Goal: Information Seeking & Learning: Learn about a topic

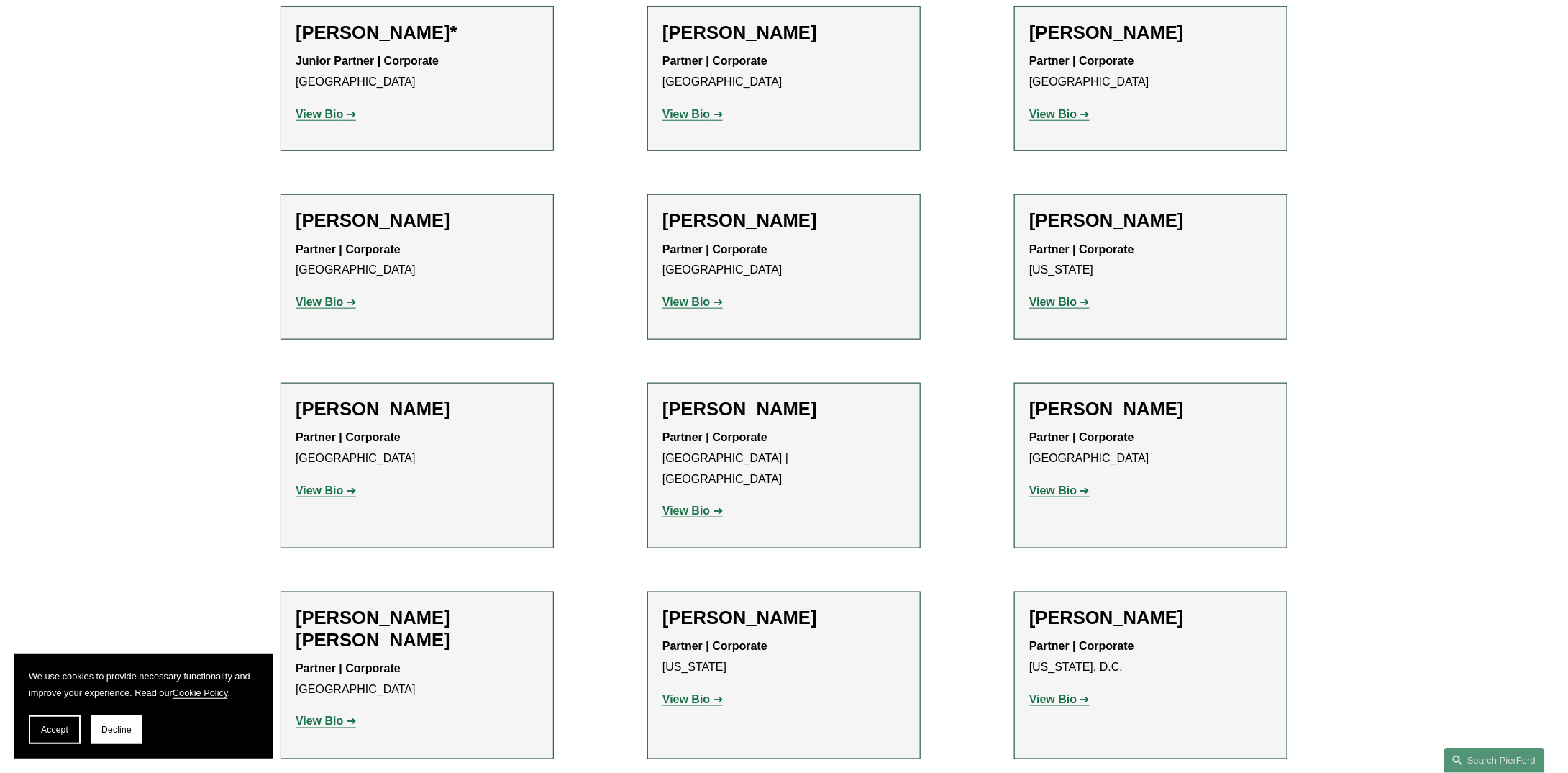
scroll to position [662, 0]
click at [1058, 488] on strong "View Bio" at bounding box center [1053, 488] width 48 height 12
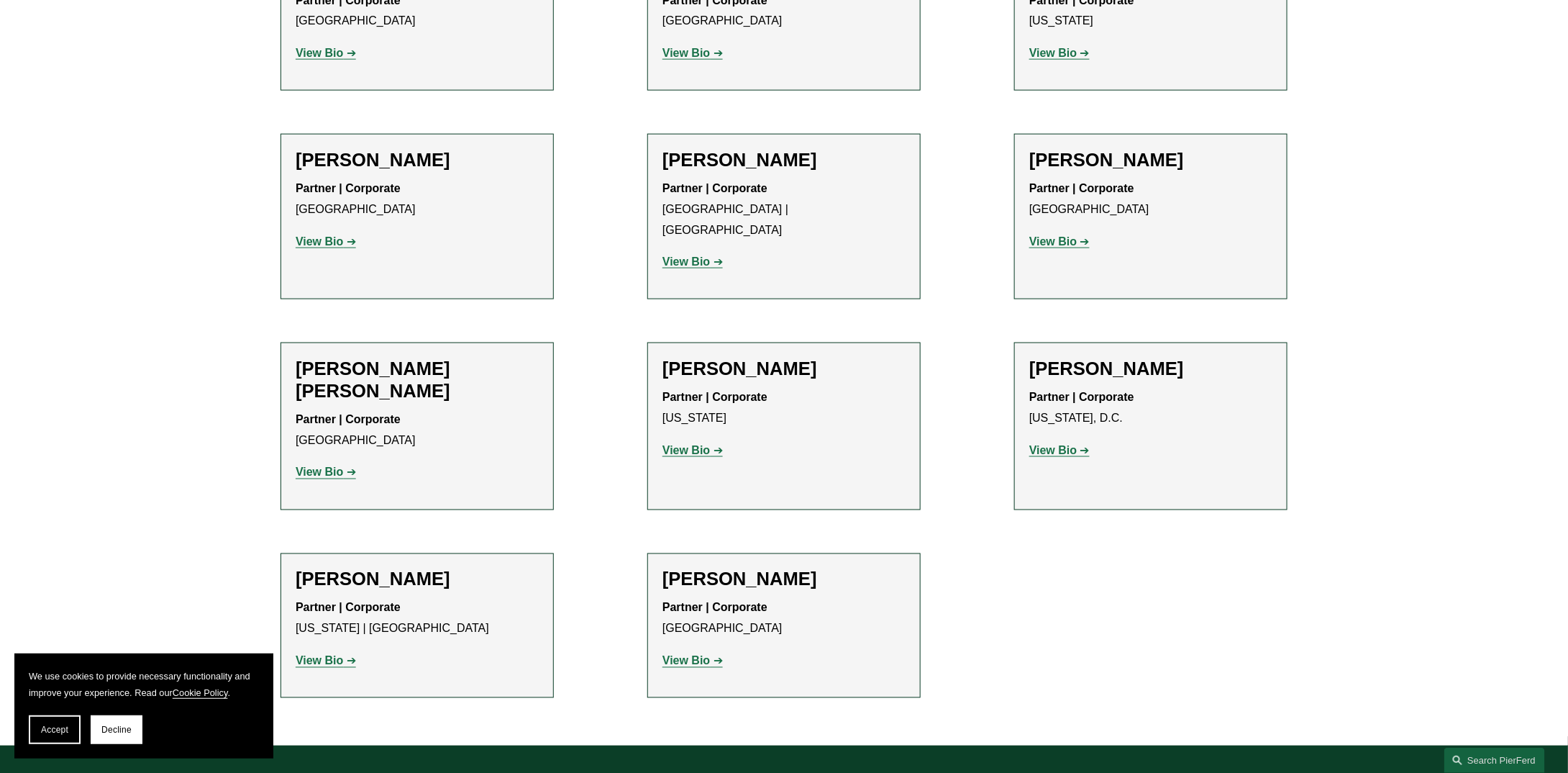
scroll to position [950, 0]
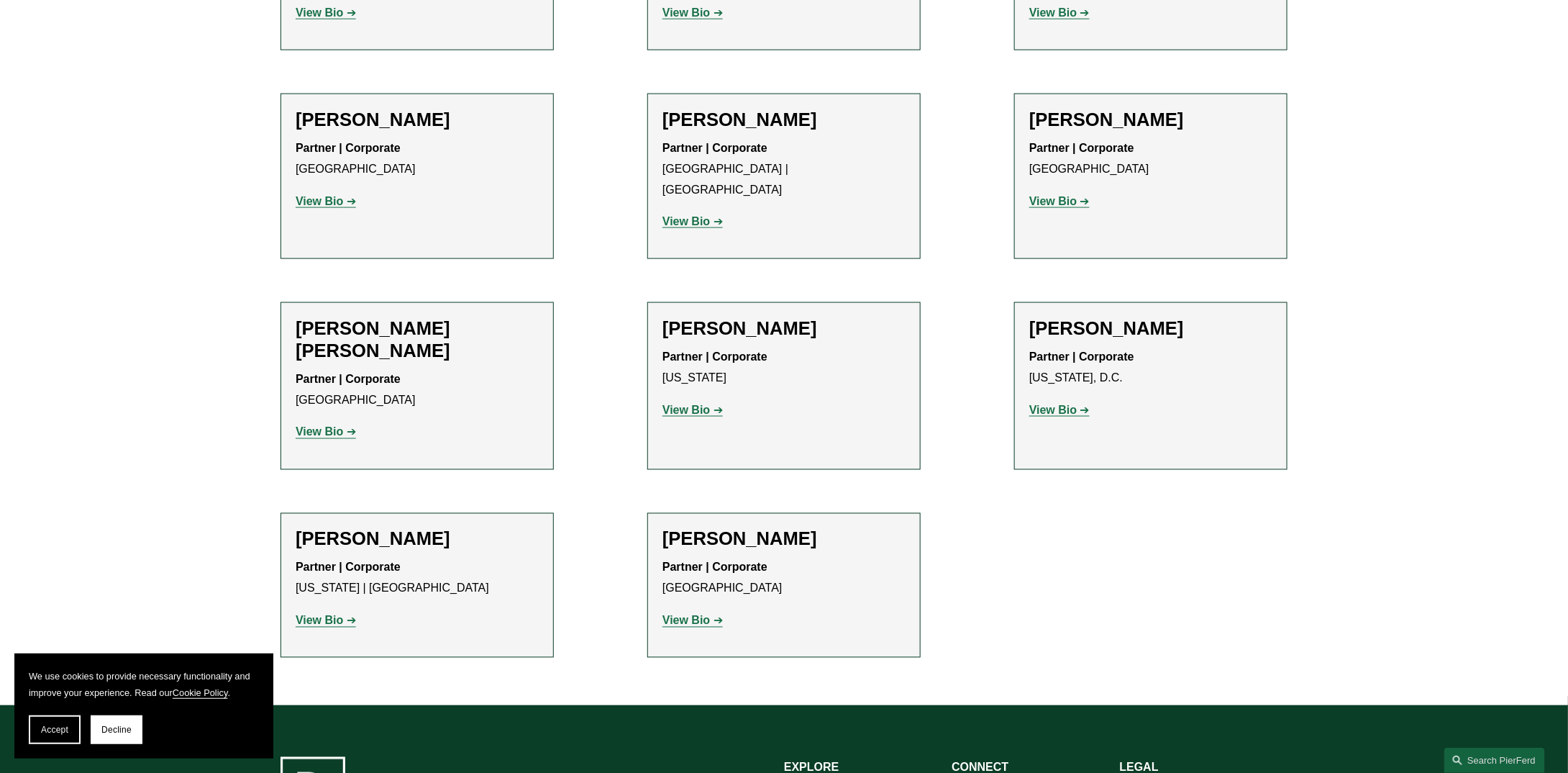
click at [300, 423] on p "View Bio" at bounding box center [418, 433] width 244 height 21
click at [303, 426] on strong "View Bio" at bounding box center [319, 432] width 48 height 12
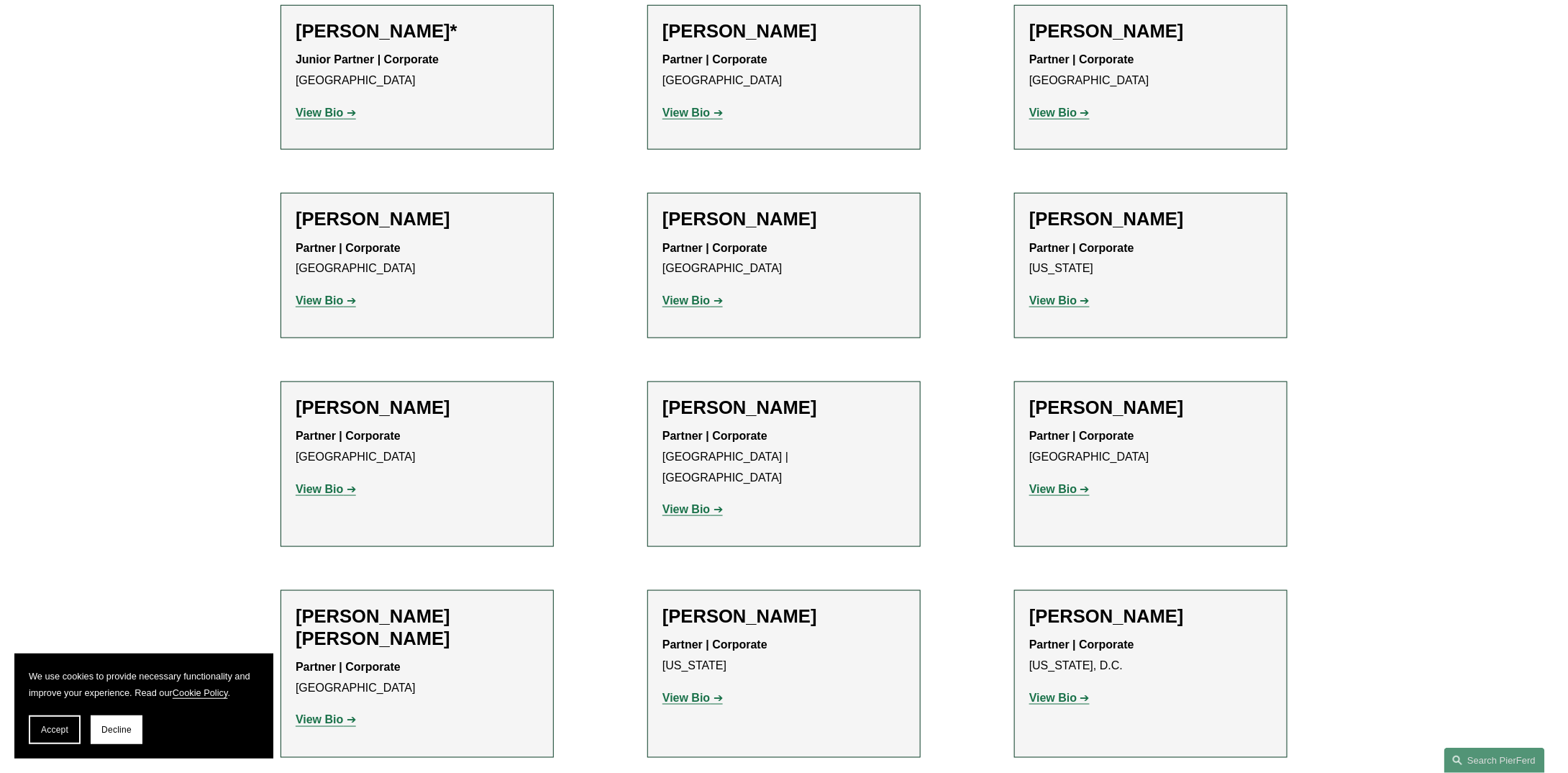
scroll to position [303, 0]
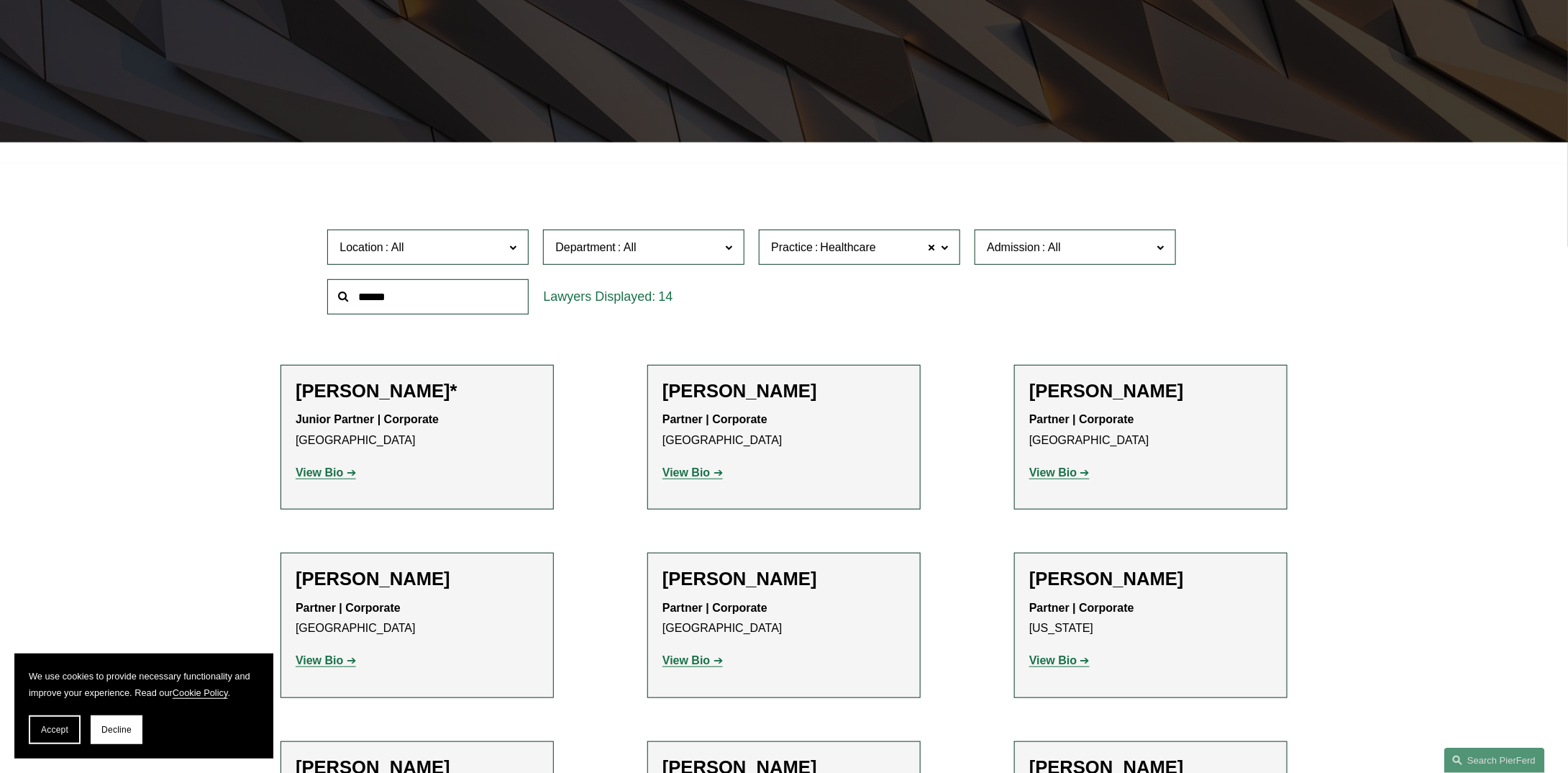
click at [870, 234] on label "Practice Healthcare" at bounding box center [859, 247] width 201 height 36
click at [861, 250] on span "Healthcare" at bounding box center [848, 247] width 55 height 19
click at [860, 249] on span "Healthcare" at bounding box center [848, 247] width 55 height 19
click at [0, 0] on link "Mergers and Acquisitions" at bounding box center [0, 0] width 0 height 0
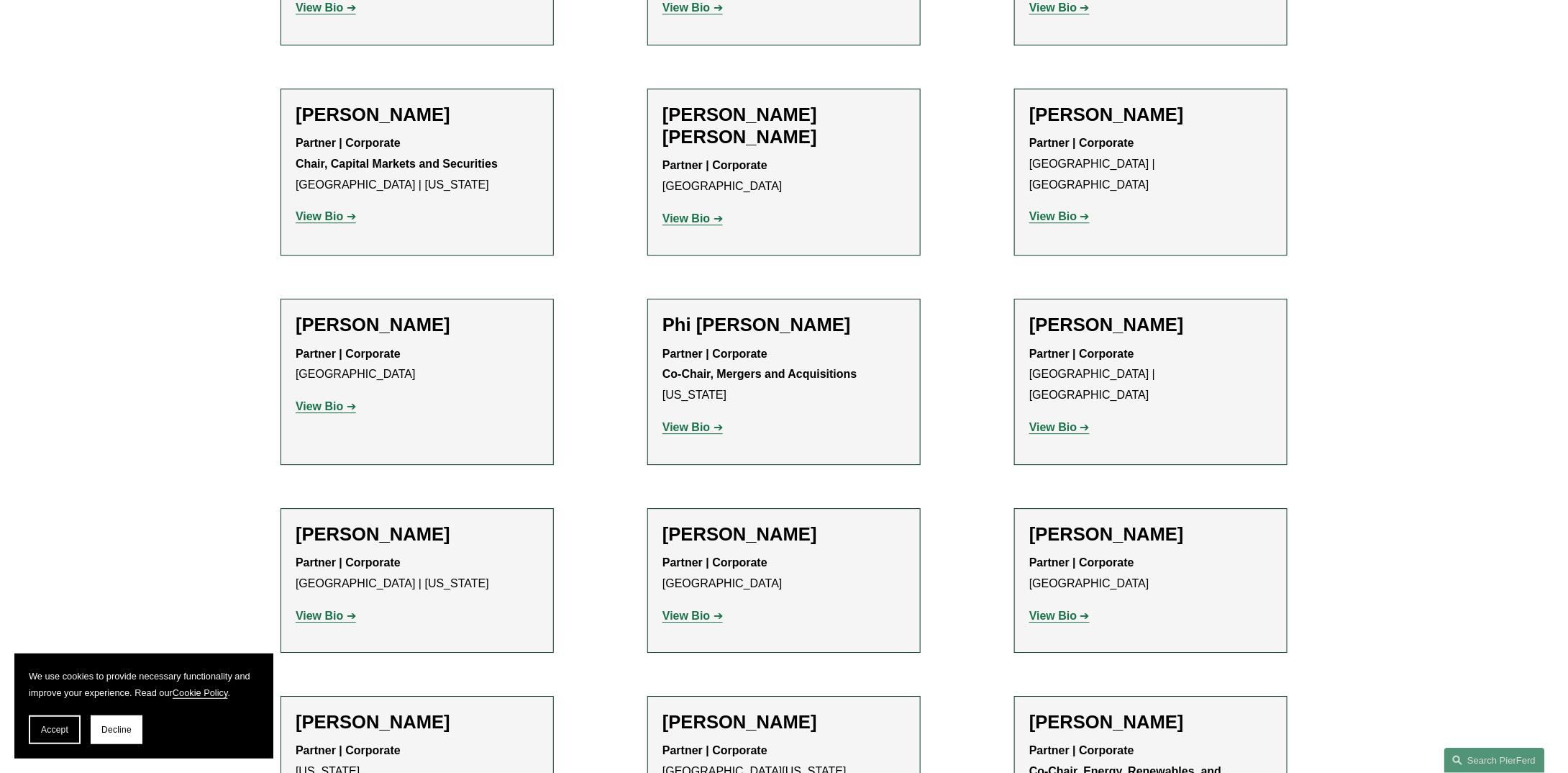
scroll to position [2029, 0]
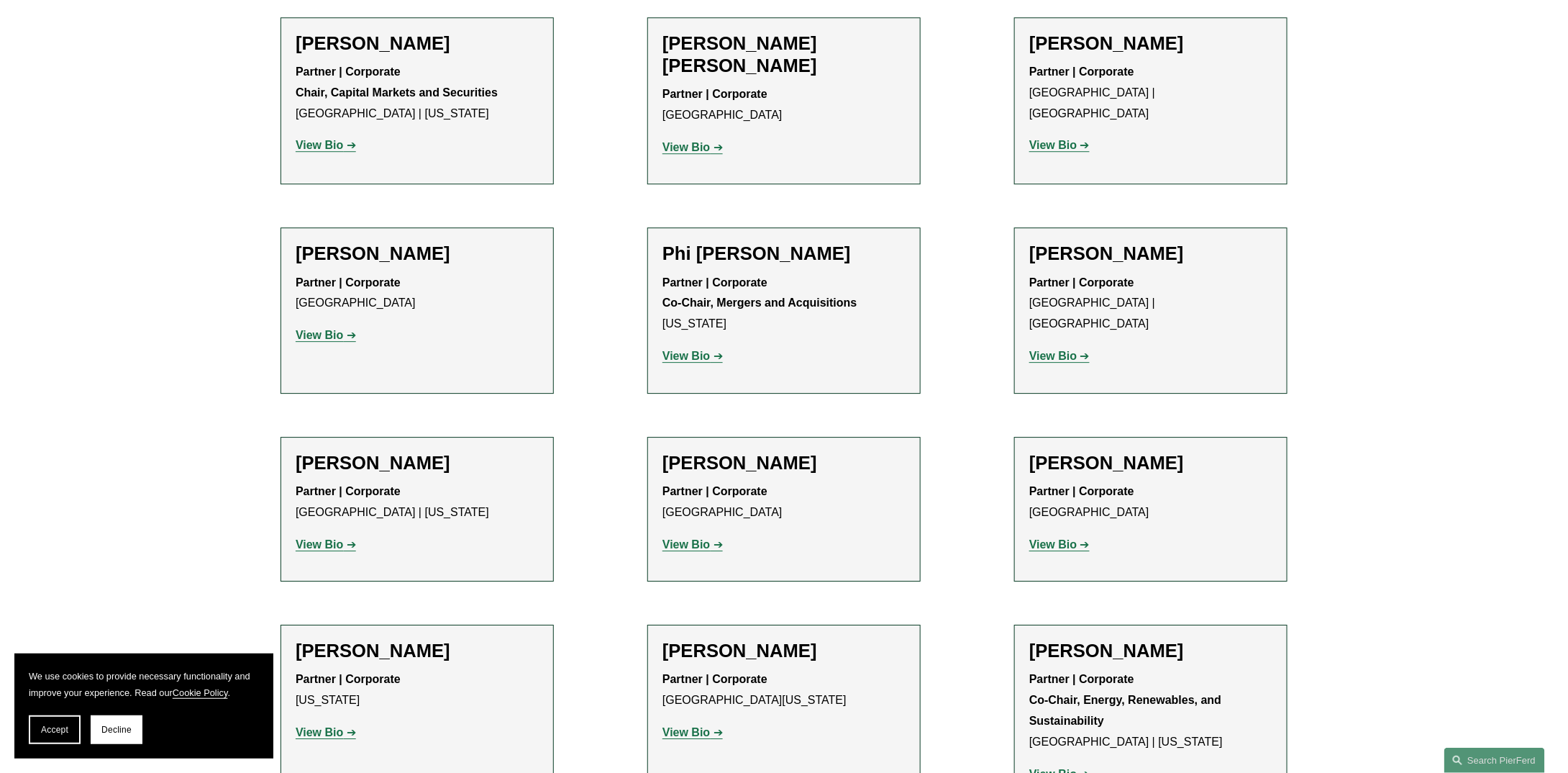
click at [688, 349] on strong "View Bio" at bounding box center [686, 355] width 48 height 12
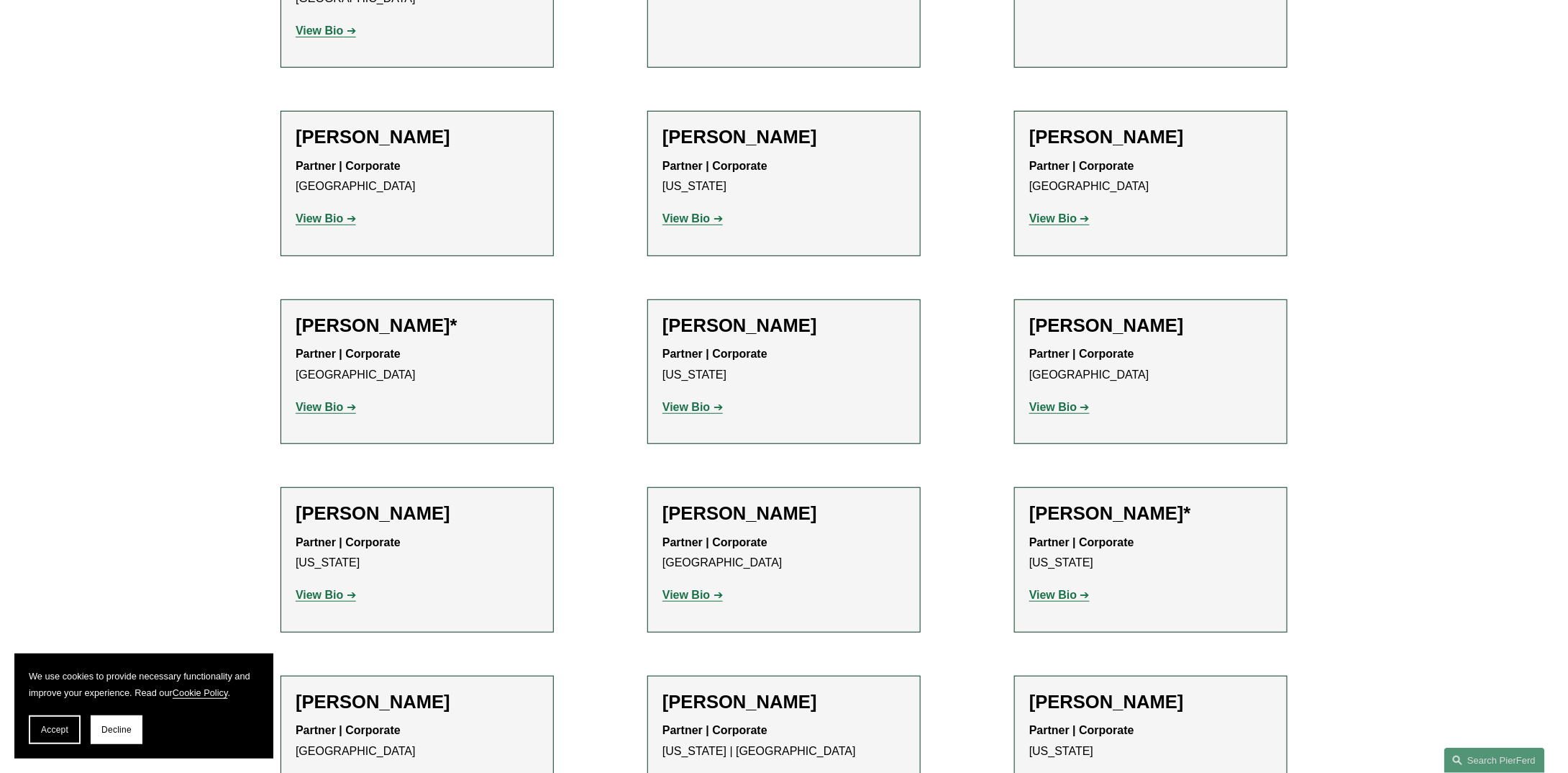
scroll to position [3036, 0]
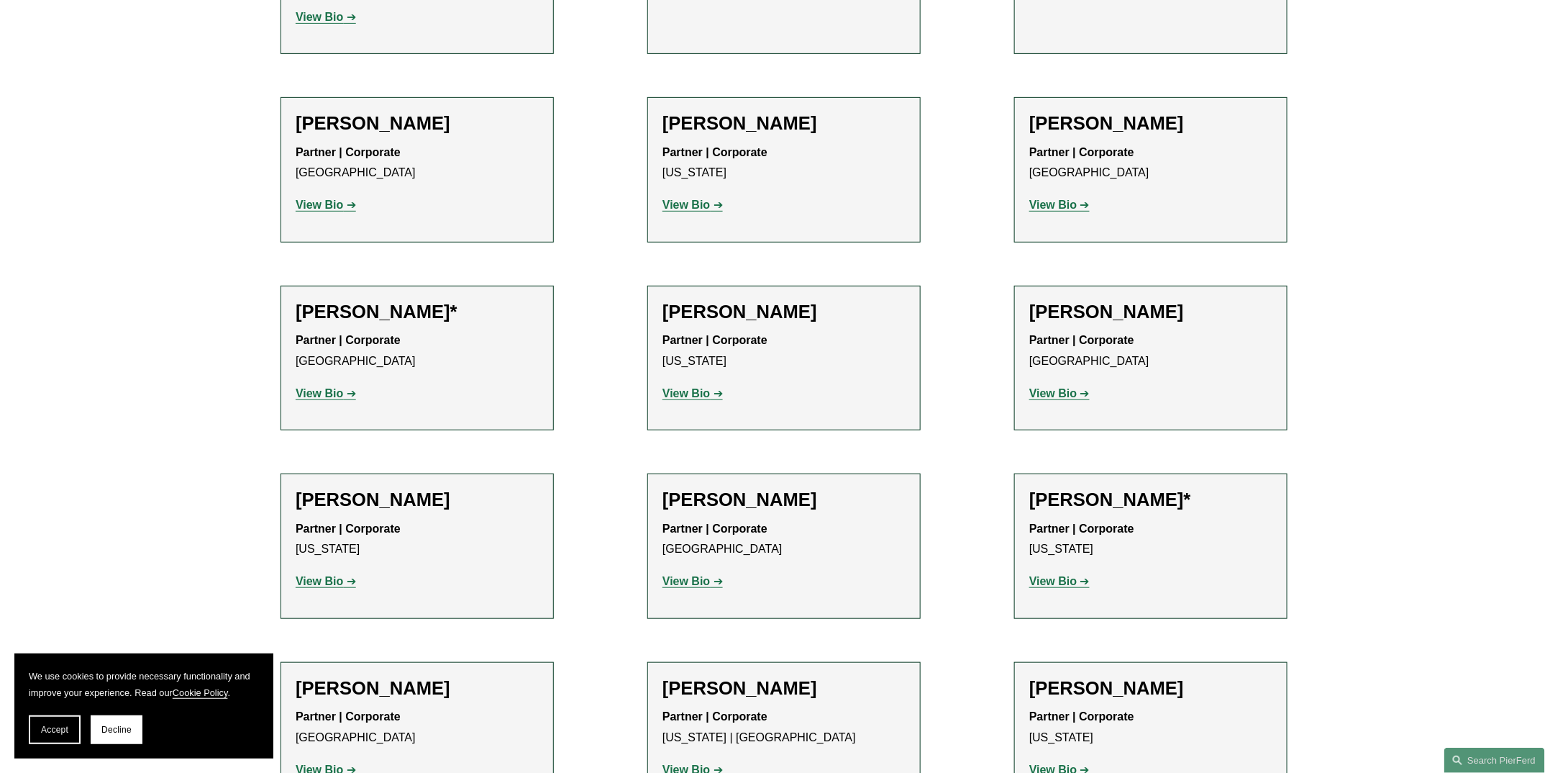
click at [671, 575] on strong "View Bio" at bounding box center [686, 581] width 48 height 12
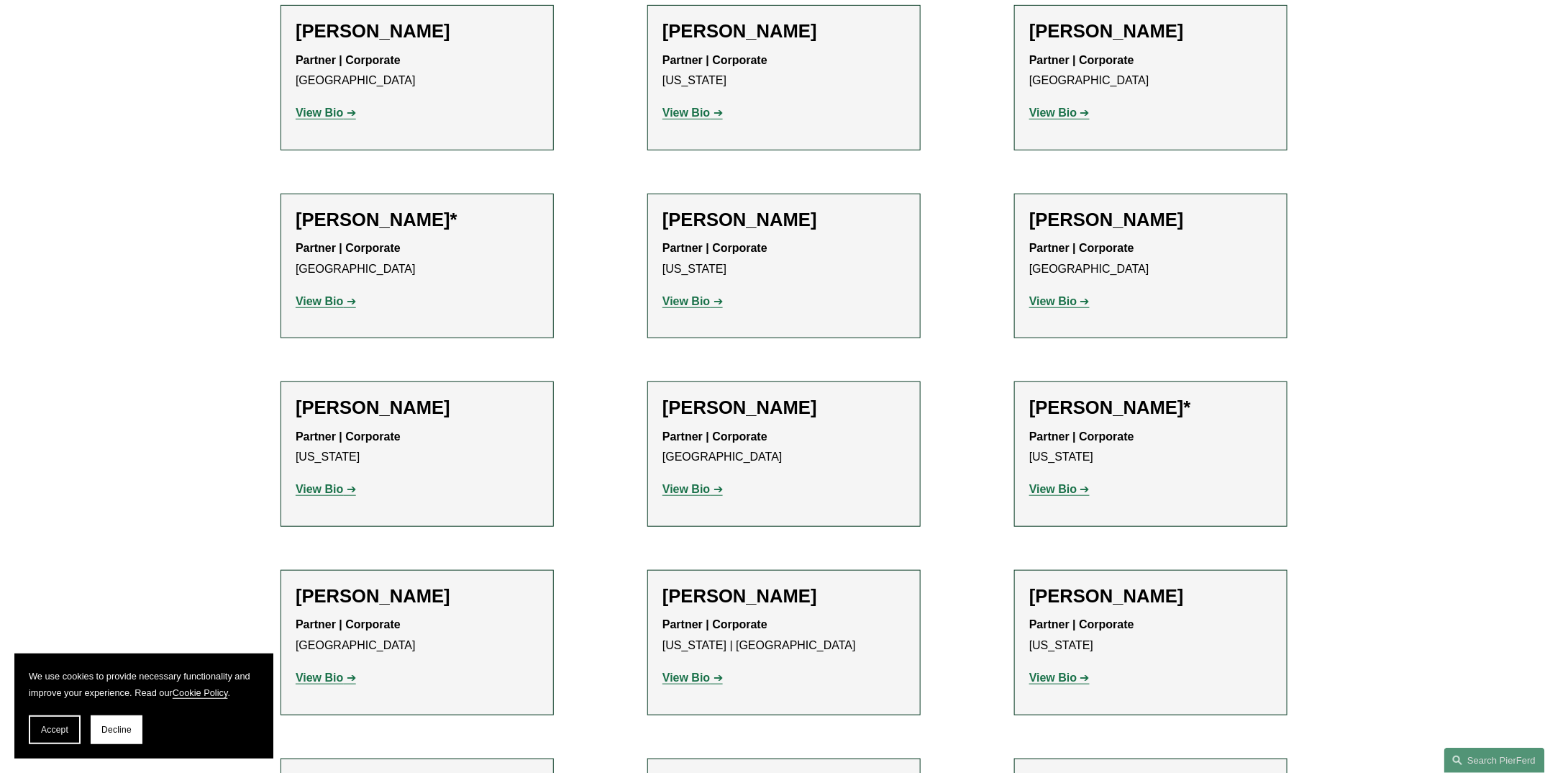
scroll to position [3108, 0]
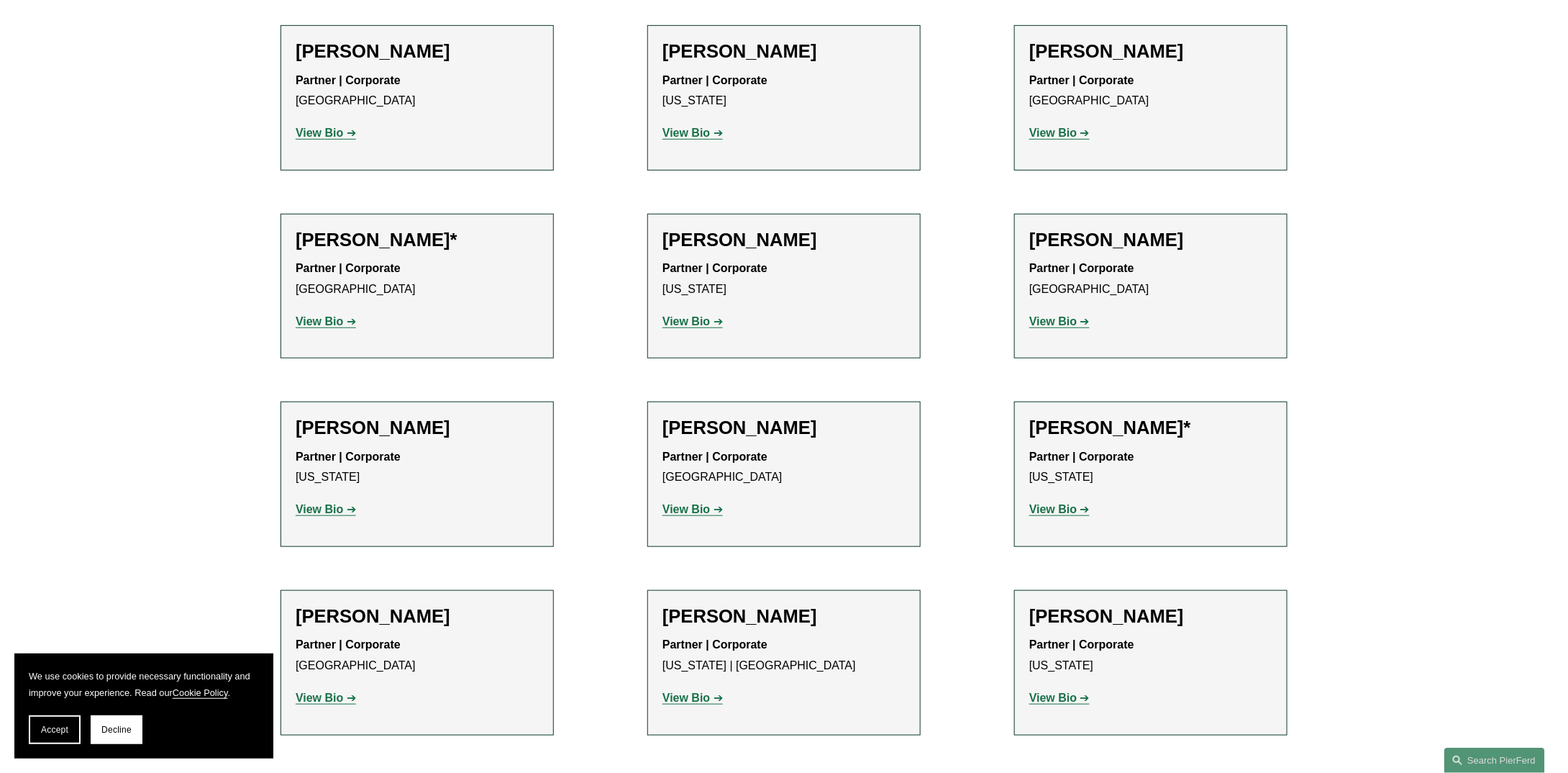
click at [1053, 691] on strong "View Bio" at bounding box center [1053, 697] width 48 height 12
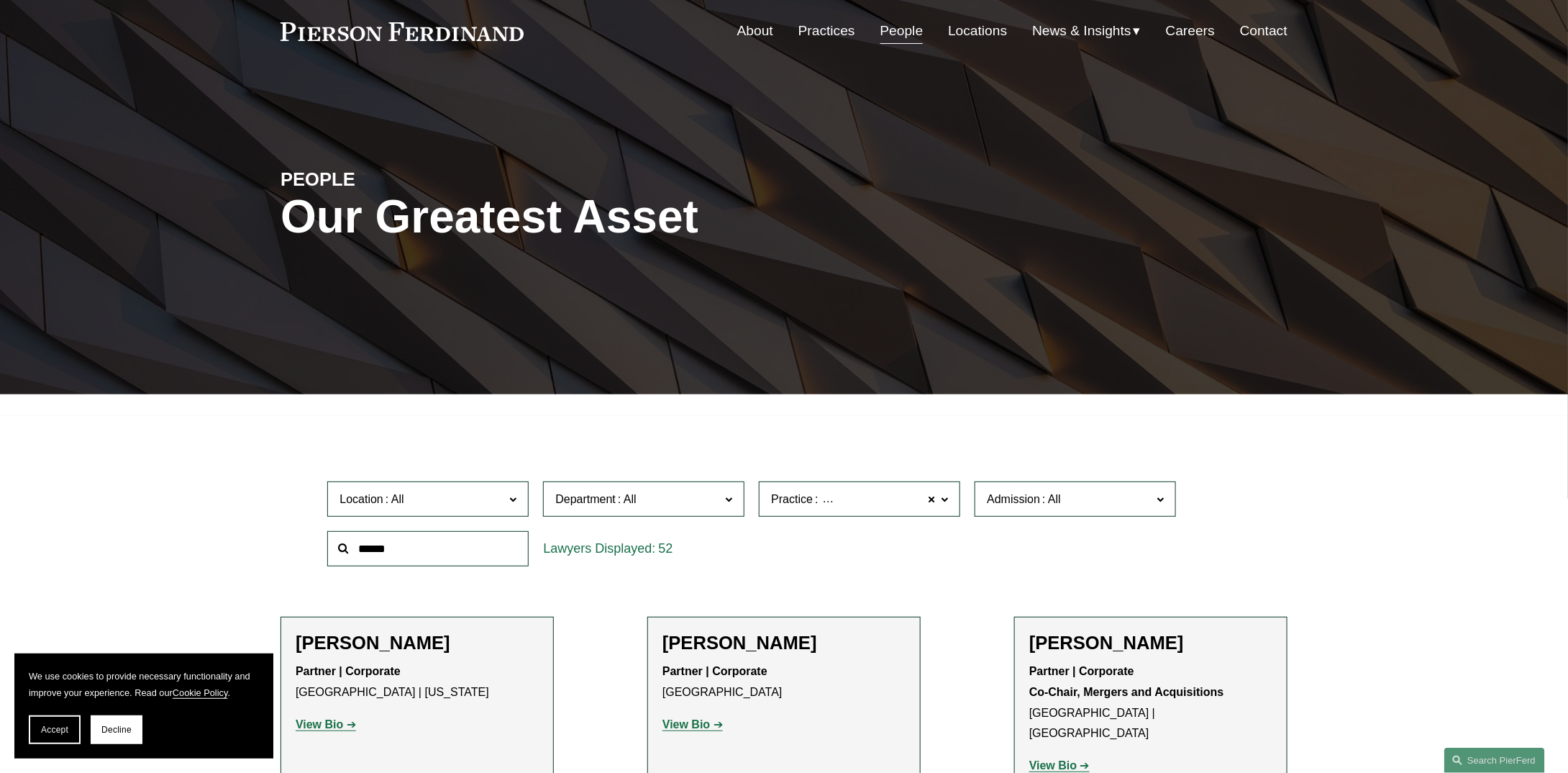
scroll to position [0, 0]
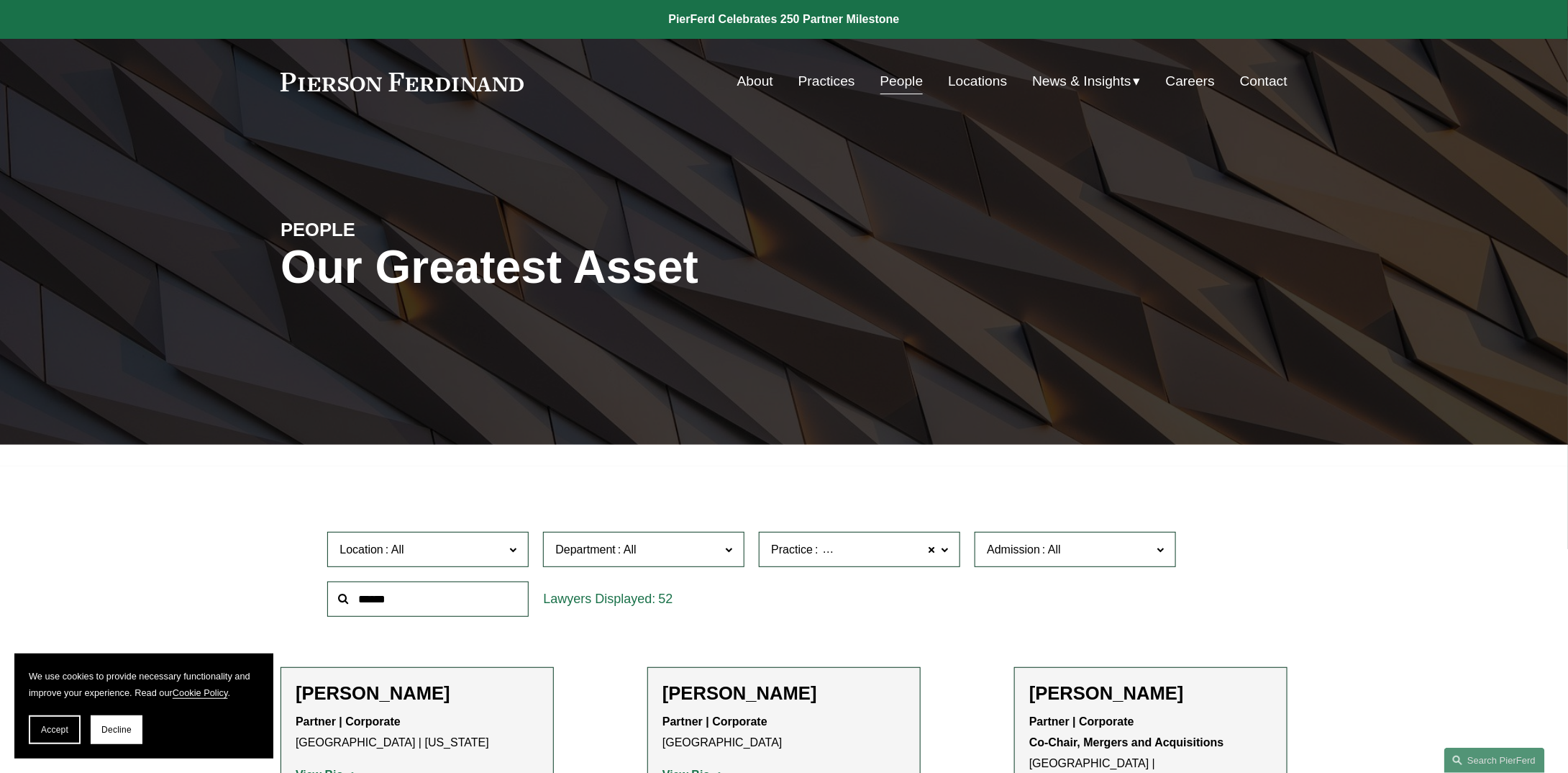
click at [836, 550] on span "Mergers and Acquisitions" at bounding box center [884, 550] width 128 height 19
click at [0, 0] on link "Employment and Labor" at bounding box center [0, 0] width 0 height 0
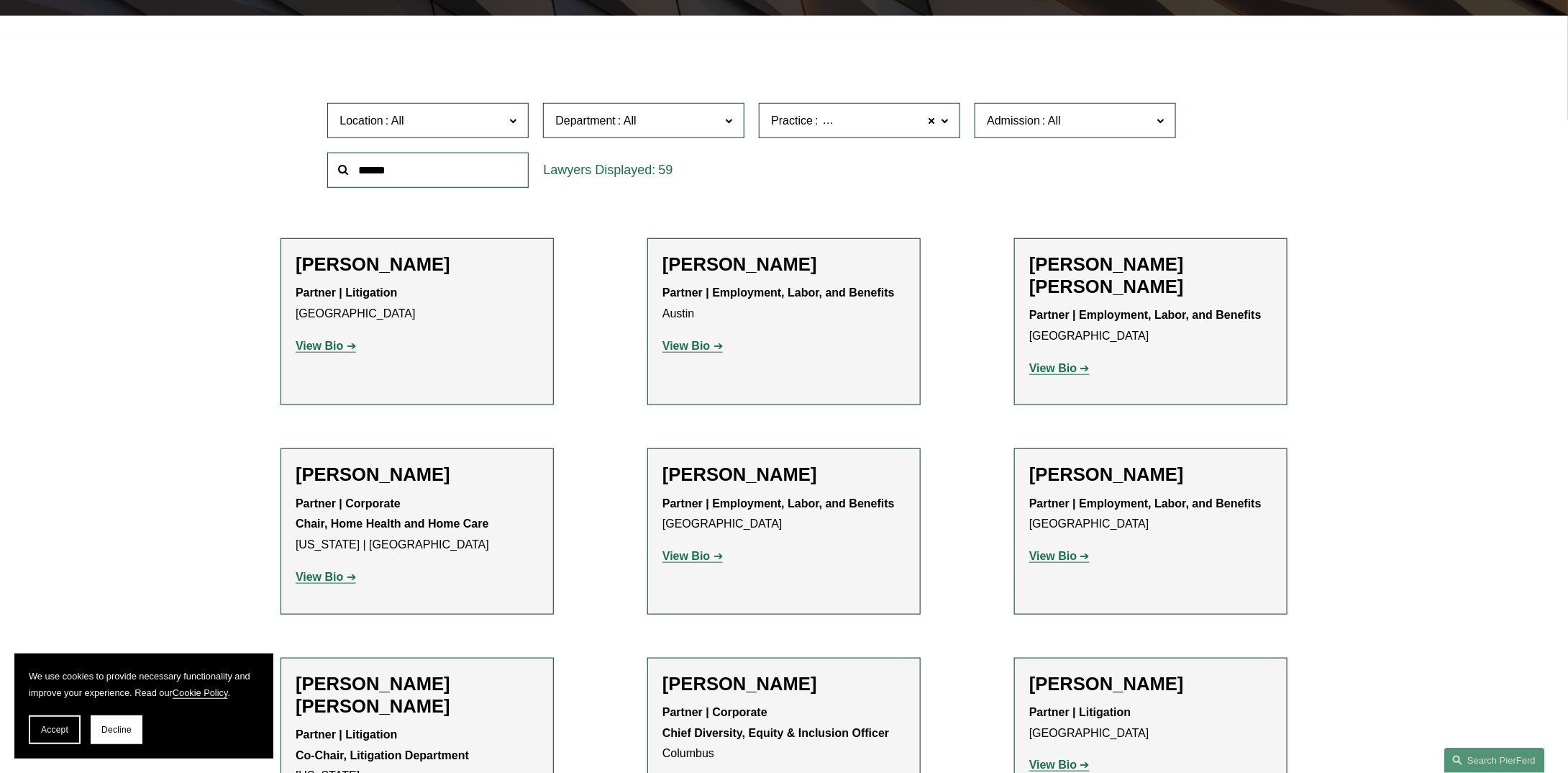
scroll to position [446, 0]
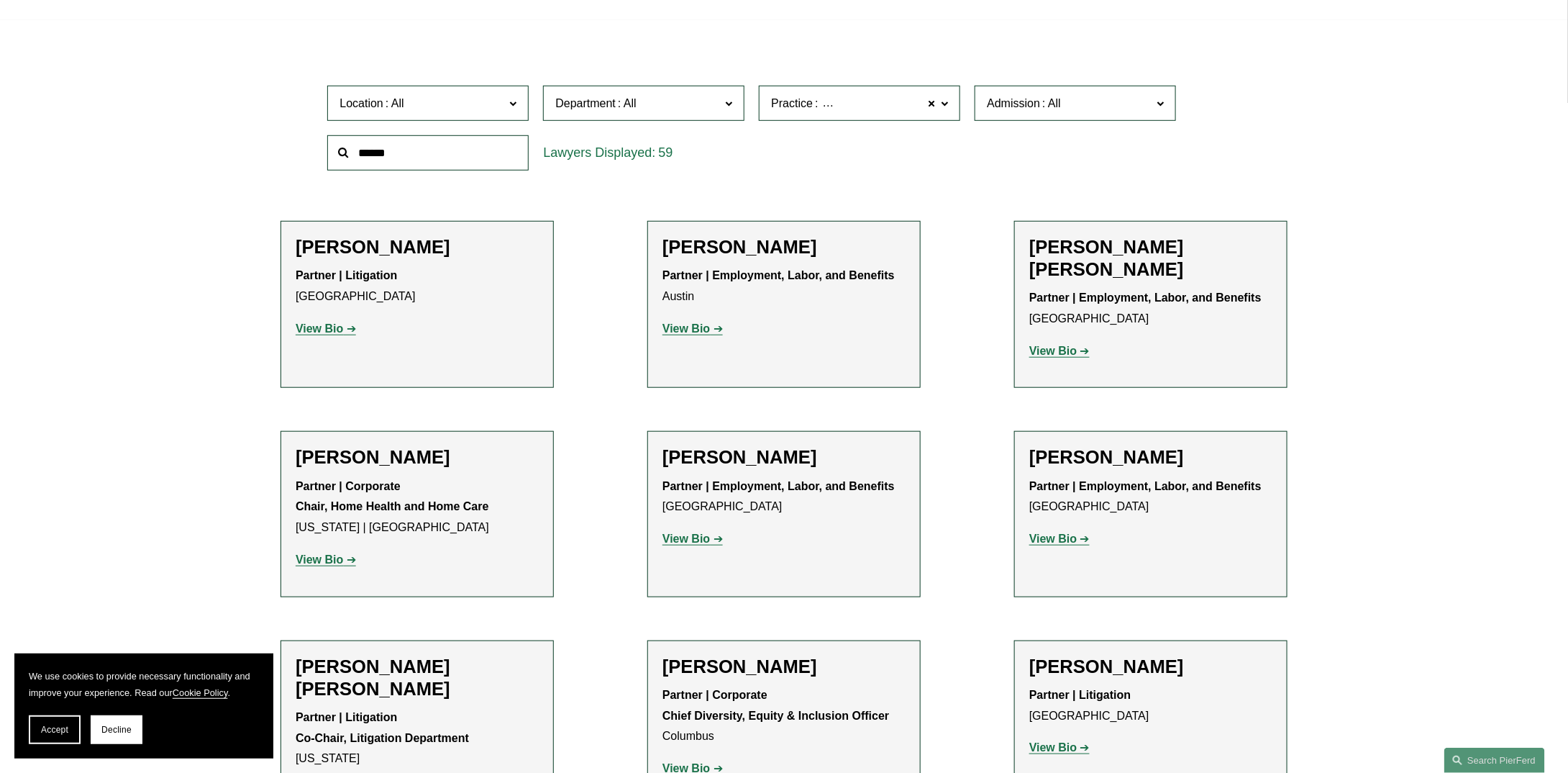
click at [307, 331] on strong "View Bio" at bounding box center [319, 328] width 48 height 12
click at [705, 540] on strong "View Bio" at bounding box center [686, 538] width 48 height 12
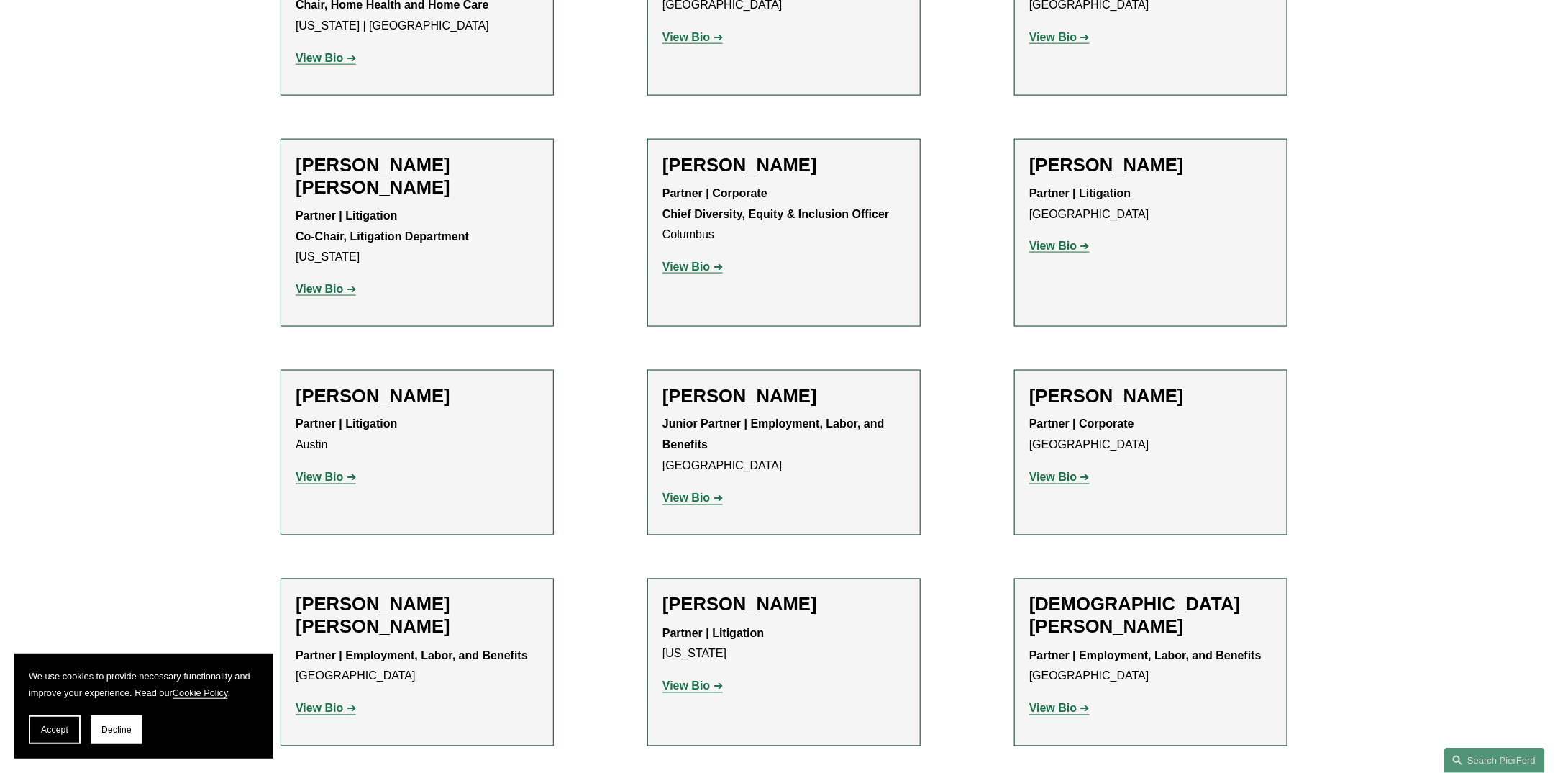
scroll to position [950, 0]
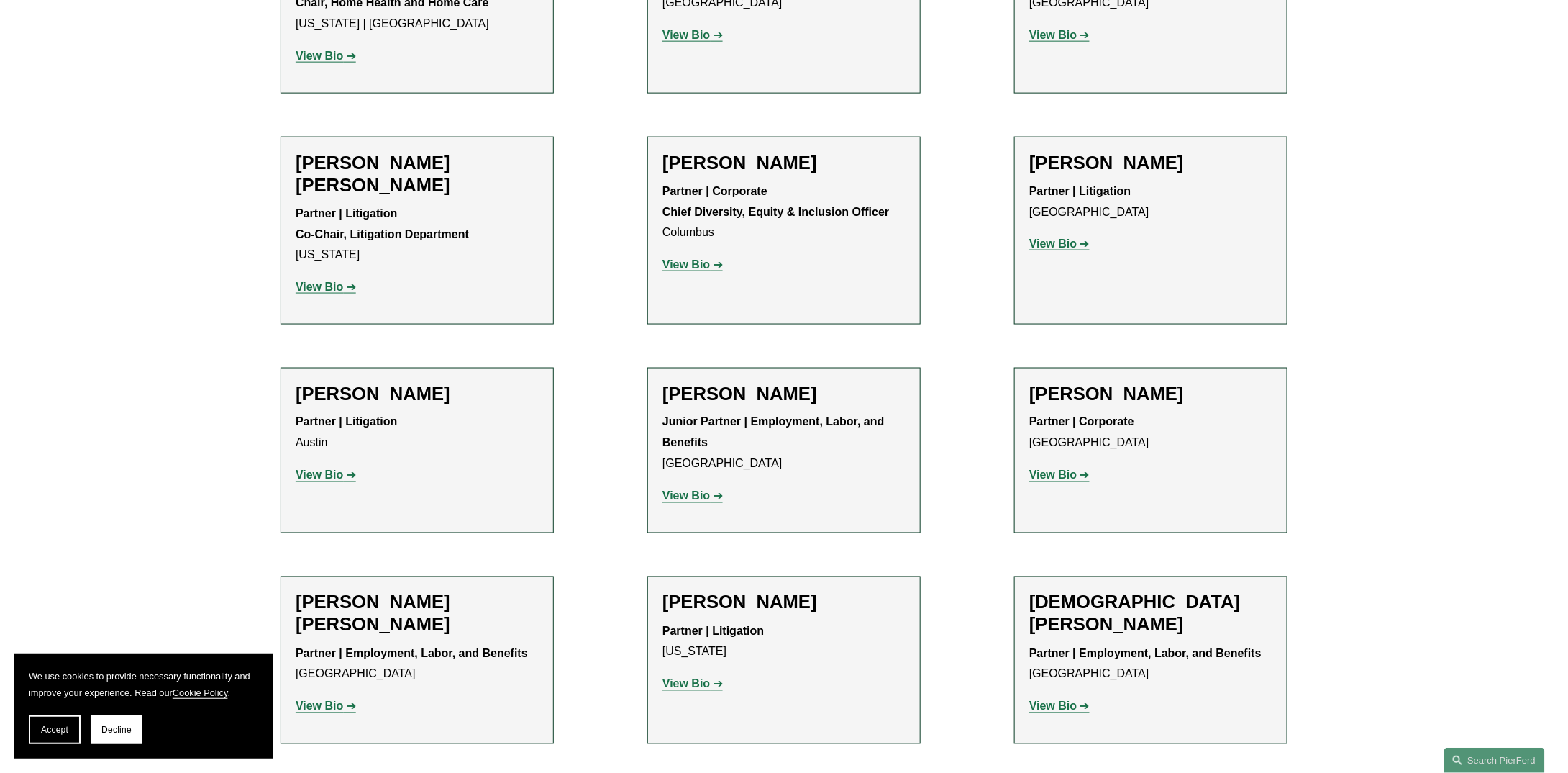
click at [680, 490] on strong "View Bio" at bounding box center [686, 496] width 48 height 12
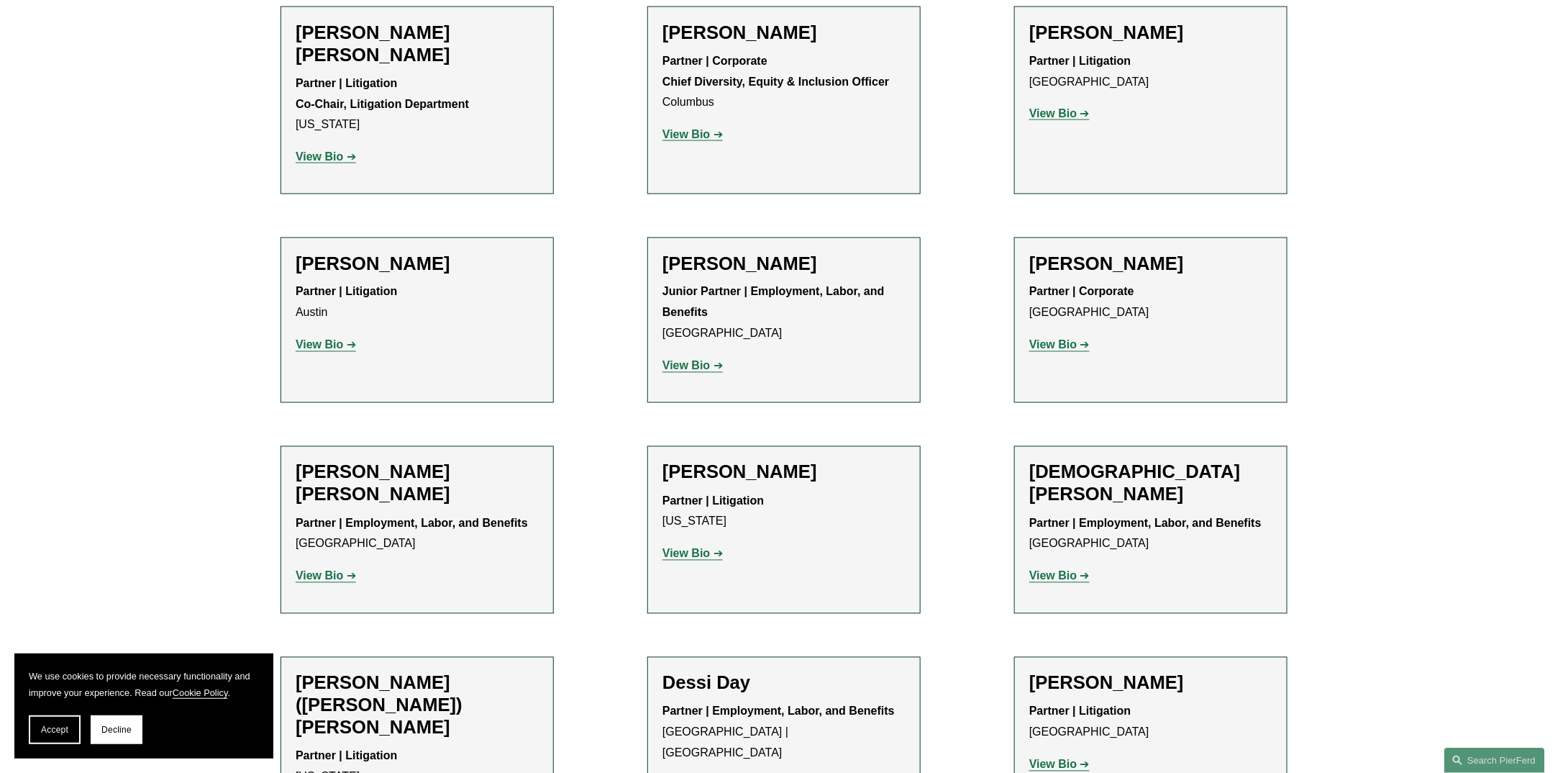
scroll to position [1166, 0]
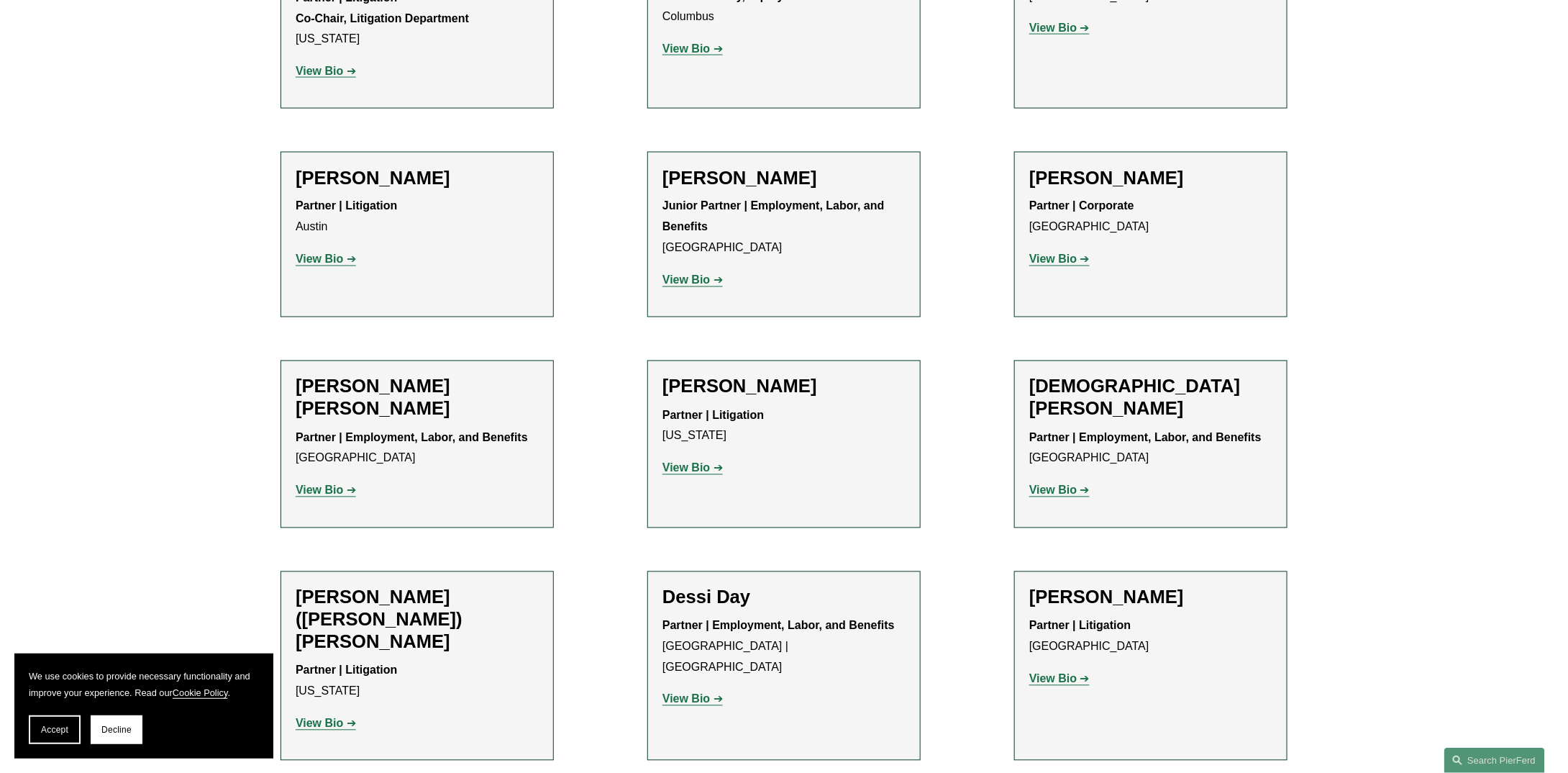
click at [304, 484] on strong "View Bio" at bounding box center [319, 490] width 48 height 12
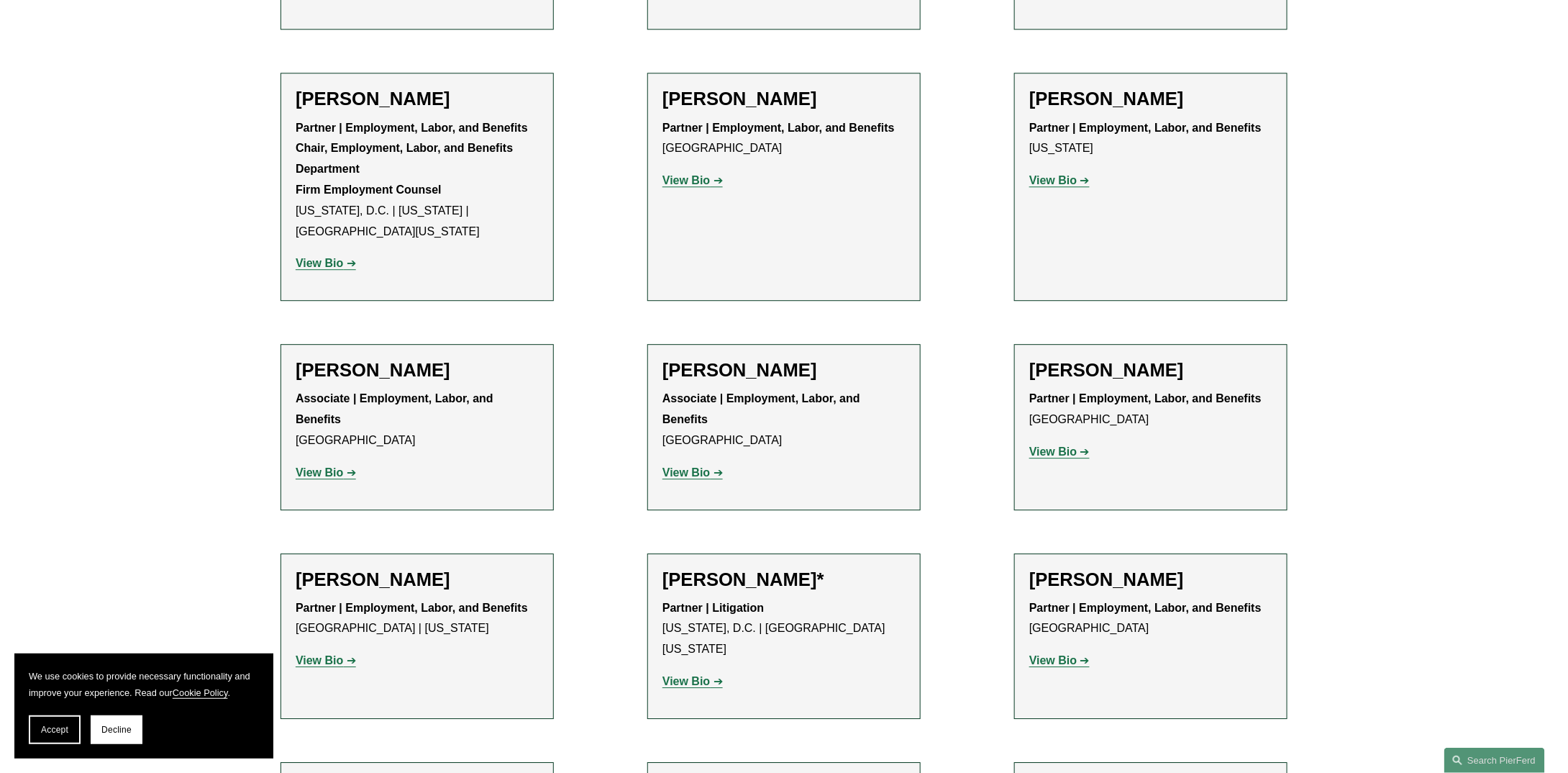
scroll to position [1957, 0]
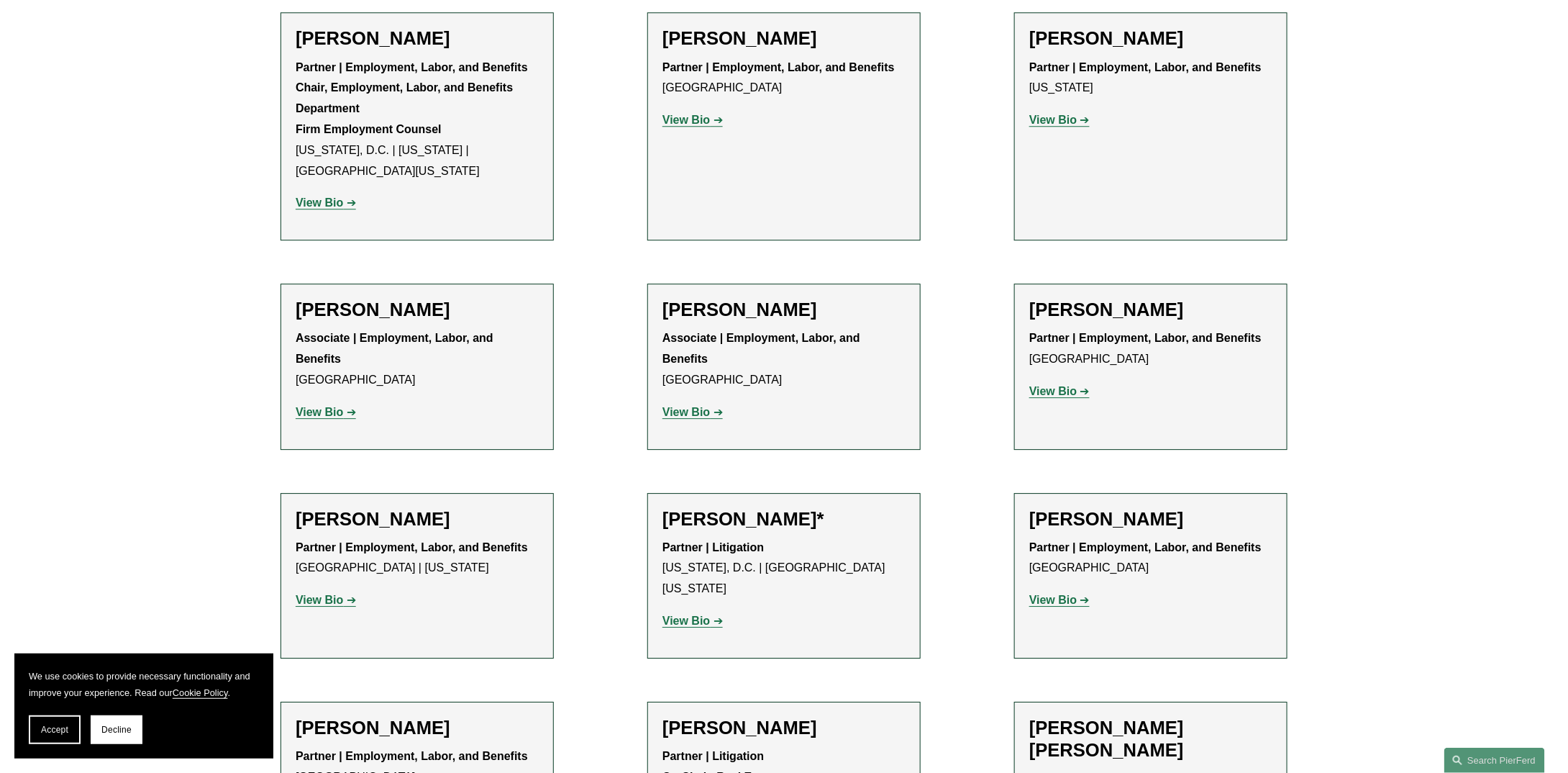
click at [692, 406] on strong "View Bio" at bounding box center [686, 411] width 48 height 12
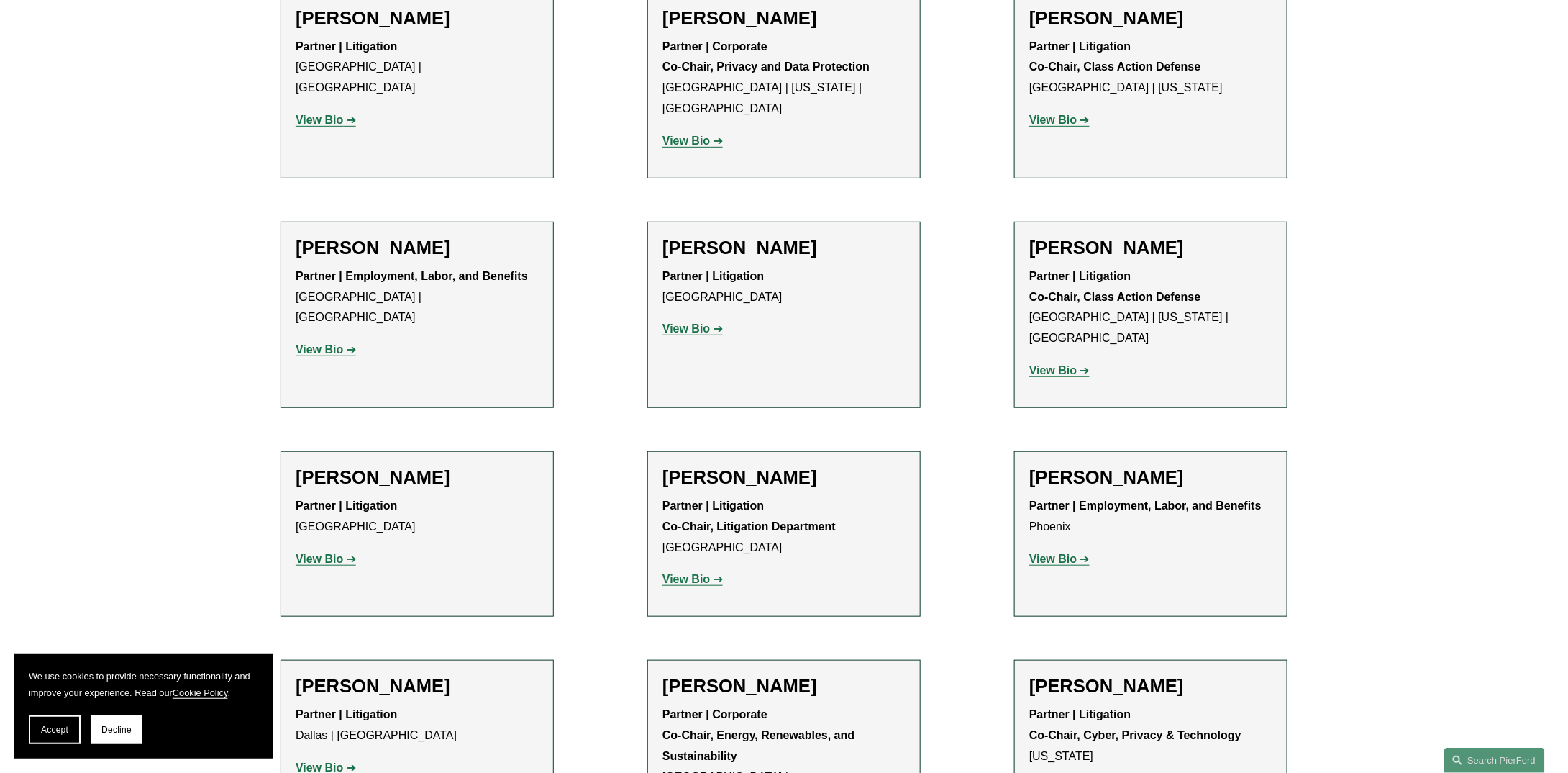
scroll to position [3108, 0]
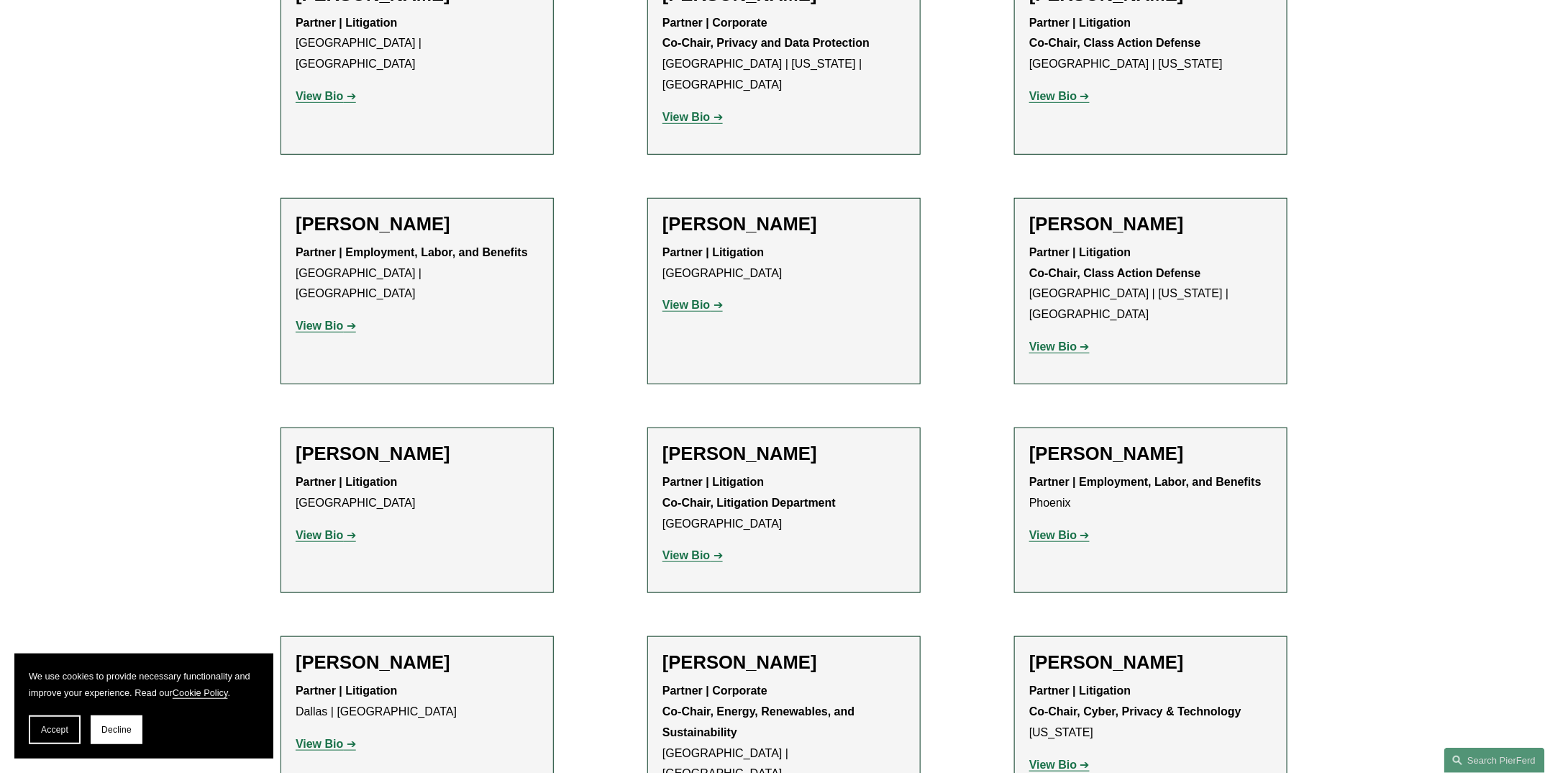
click at [688, 549] on strong "View Bio" at bounding box center [686, 555] width 48 height 12
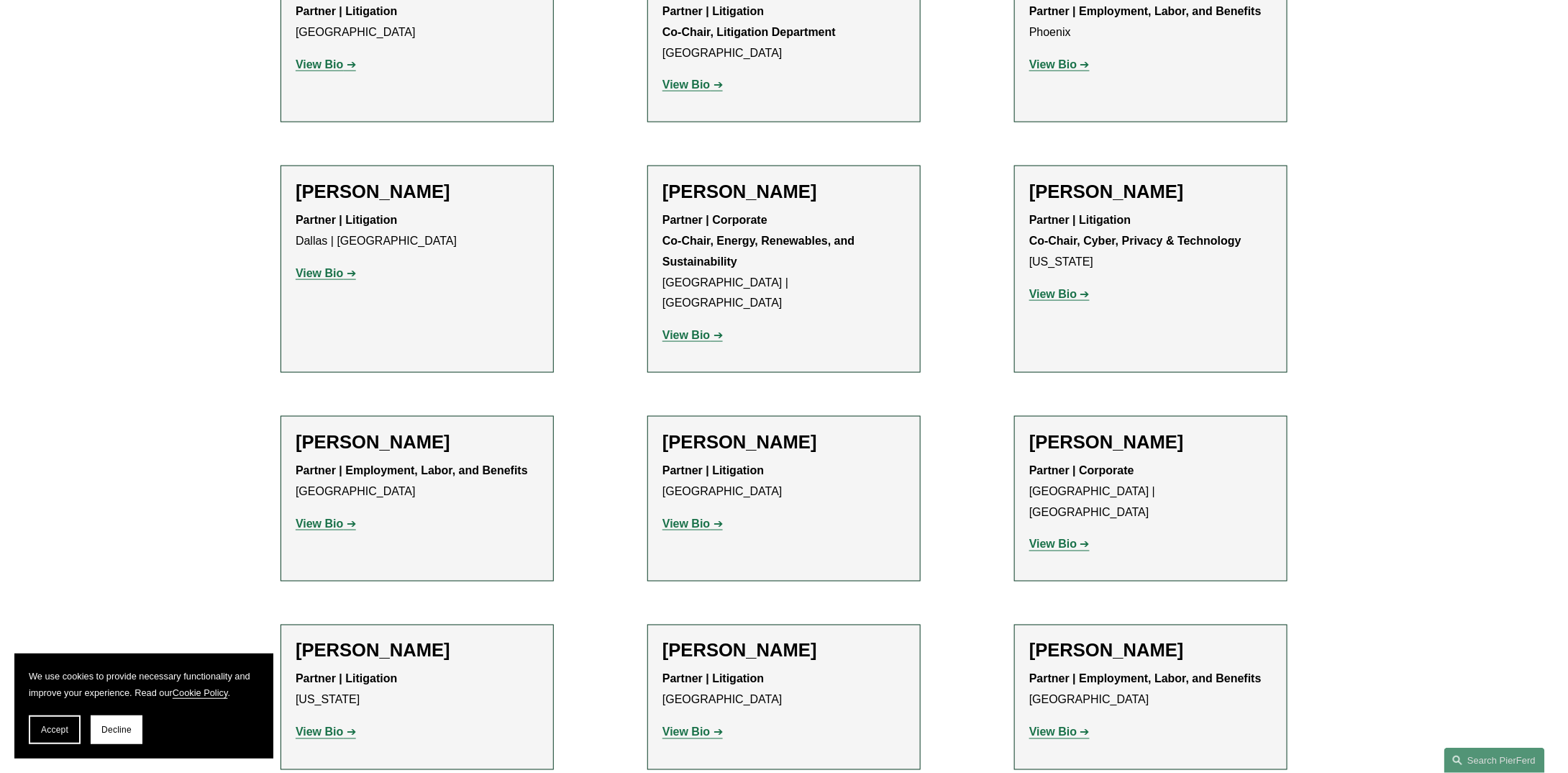
scroll to position [3684, 0]
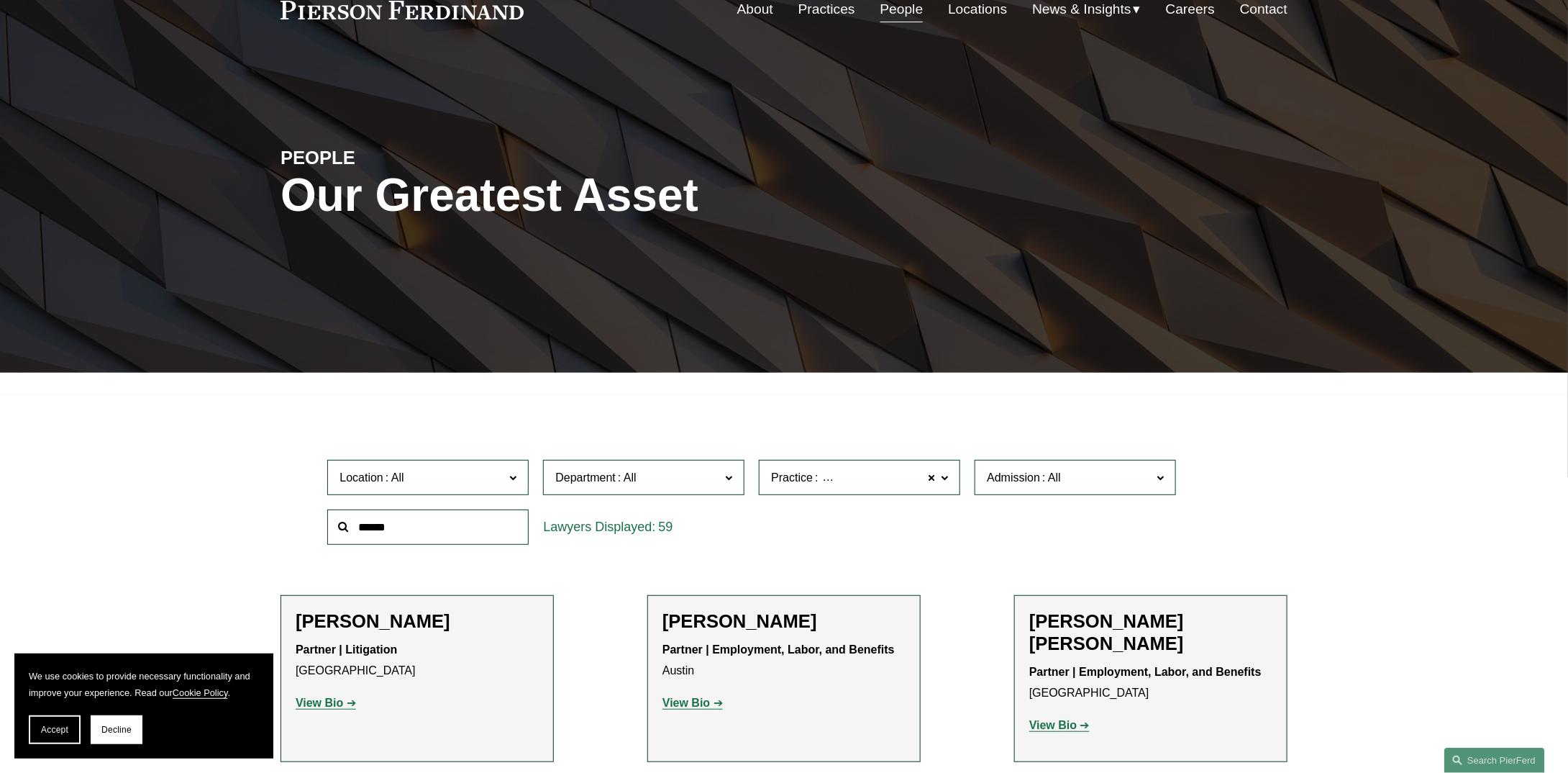
scroll to position [0, 0]
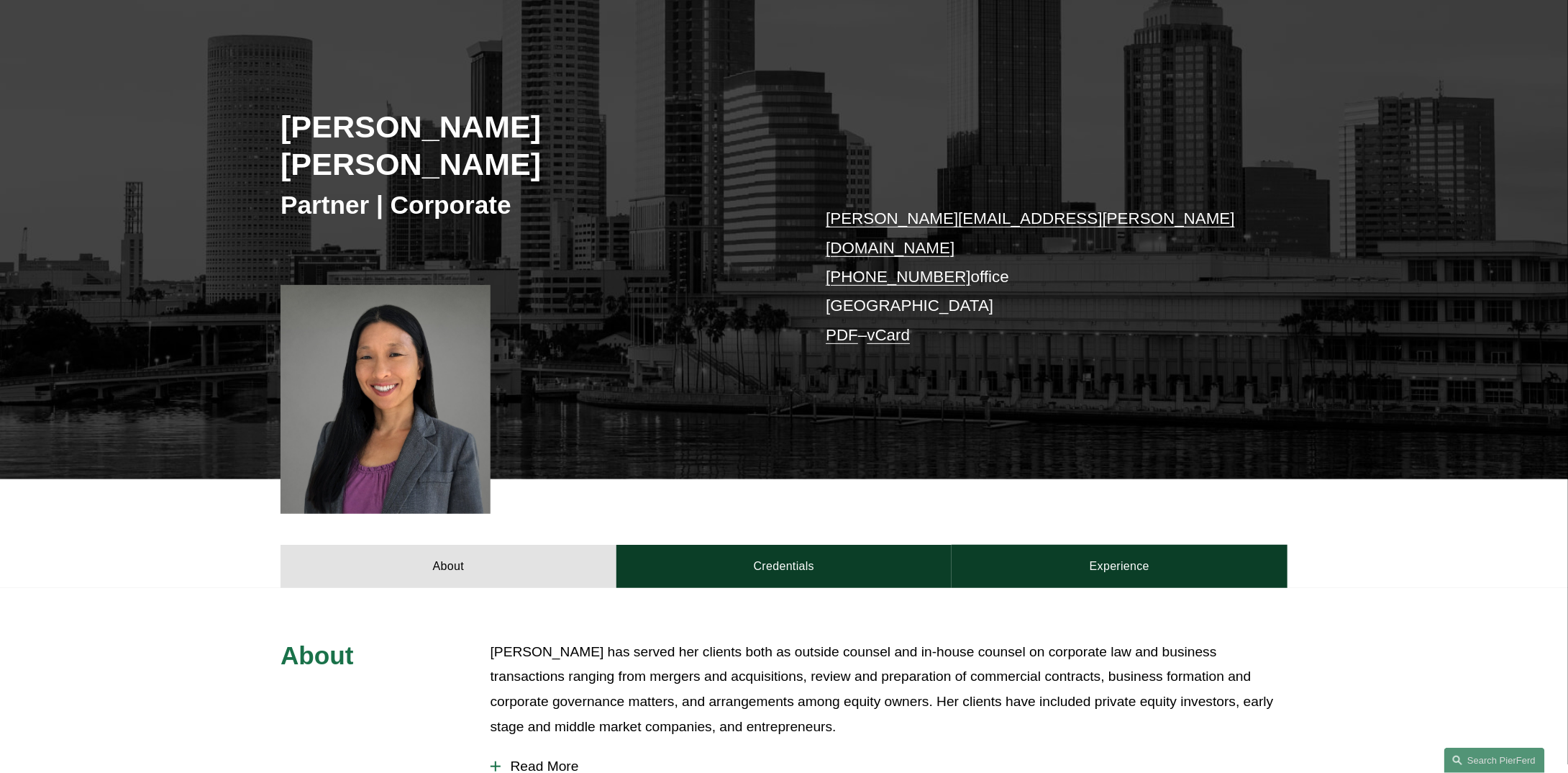
scroll to position [216, 0]
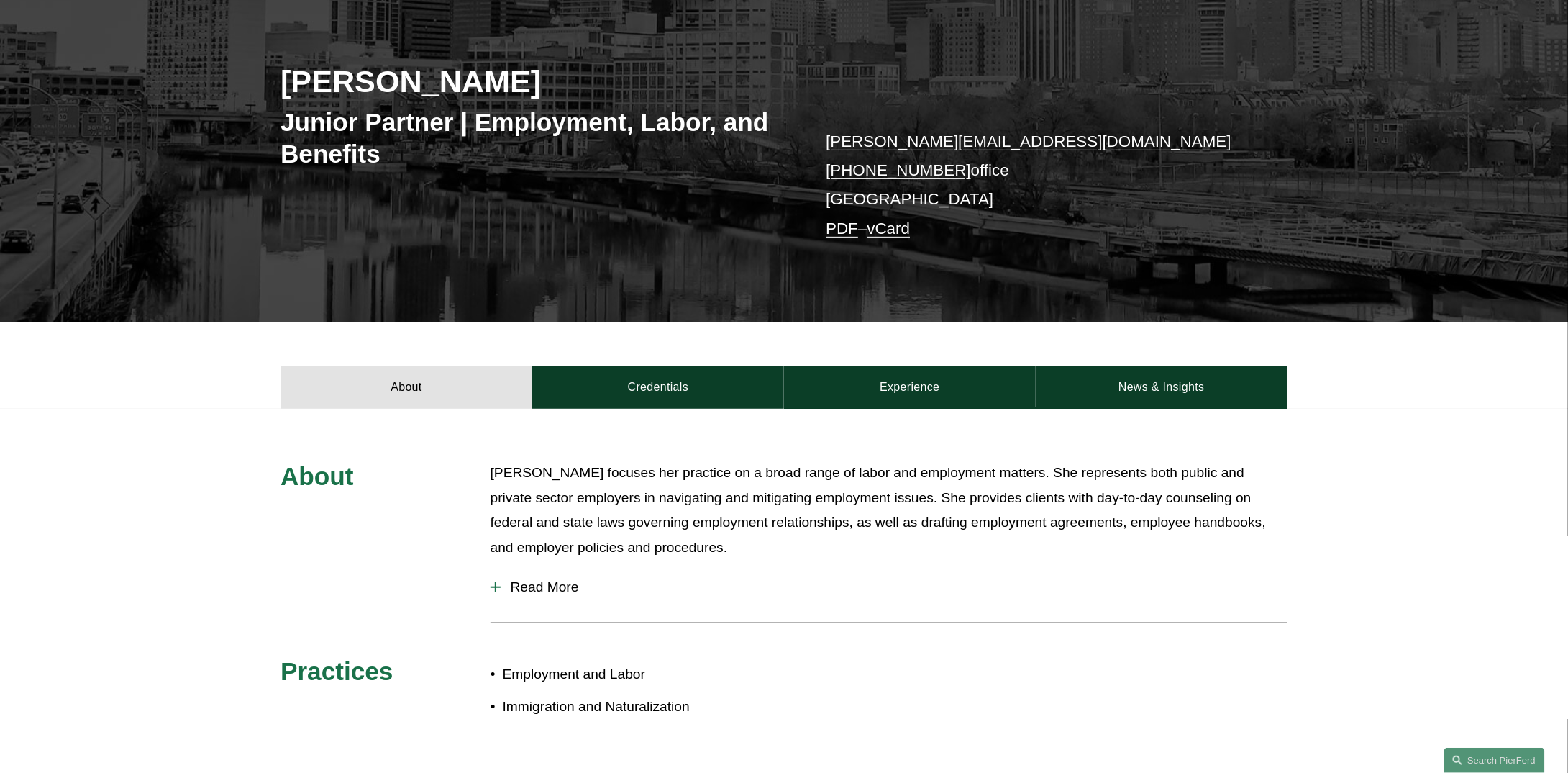
scroll to position [144, 0]
